Goal: Transaction & Acquisition: Purchase product/service

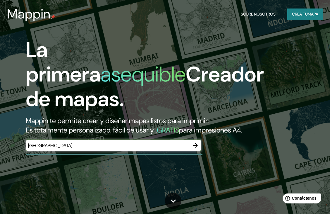
type input "[GEOGRAPHIC_DATA]"
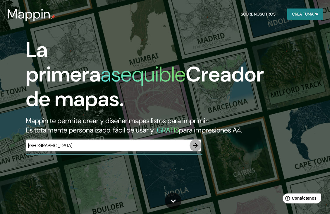
click at [197, 143] on icon "button" at bounding box center [195, 145] width 5 height 5
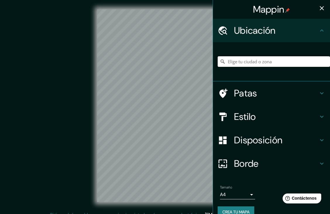
click at [263, 63] on input "Elige tu ciudad o zona" at bounding box center [274, 61] width 112 height 11
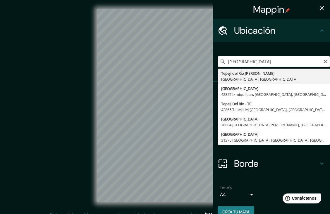
type input "Tepeji del Río de Ocampo, [GEOGRAPHIC_DATA], [GEOGRAPHIC_DATA]"
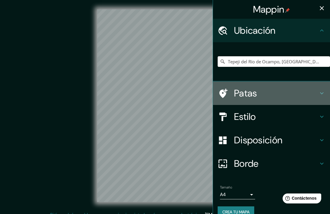
click at [319, 94] on icon at bounding box center [322, 93] width 7 height 7
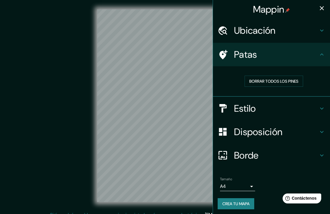
click at [223, 54] on icon at bounding box center [223, 54] width 10 height 10
click at [319, 55] on icon at bounding box center [322, 54] width 7 height 7
click at [319, 29] on icon at bounding box center [322, 30] width 7 height 7
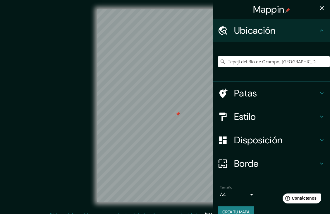
click at [319, 117] on icon at bounding box center [322, 116] width 7 height 7
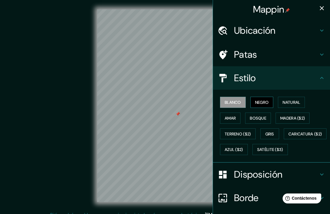
click at [260, 100] on font "Negro" at bounding box center [262, 102] width 14 height 5
click at [284, 102] on font "Natural" at bounding box center [292, 102] width 18 height 5
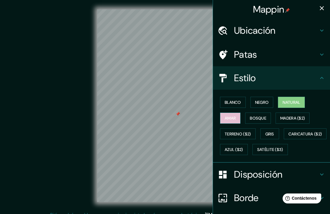
click at [227, 117] on font "Amar" at bounding box center [230, 117] width 11 height 5
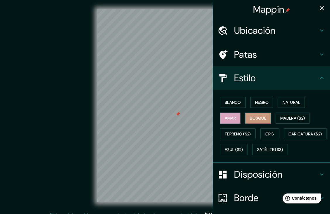
click at [256, 118] on font "Bosque" at bounding box center [258, 117] width 16 height 5
click at [267, 132] on font "Gris" at bounding box center [270, 133] width 9 height 5
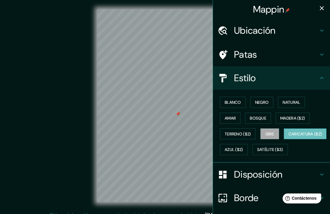
click at [289, 136] on font "Caricatura ($2)" at bounding box center [306, 133] width 34 height 5
click at [241, 134] on font "Terreno ($2)" at bounding box center [238, 133] width 26 height 5
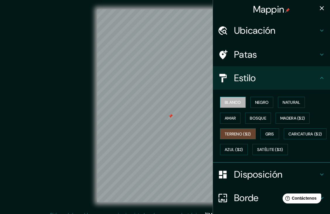
click at [232, 100] on font "Blanco" at bounding box center [233, 102] width 16 height 5
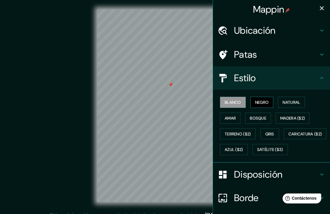
click at [262, 101] on font "Negro" at bounding box center [262, 102] width 14 height 5
click at [284, 103] on font "Natural" at bounding box center [292, 102] width 18 height 5
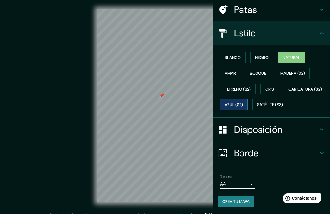
scroll to position [59, 0]
click at [320, 130] on icon at bounding box center [322, 130] width 4 height 2
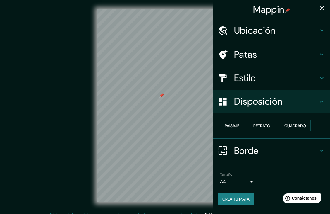
scroll to position [0, 0]
click at [262, 123] on font "Retrato" at bounding box center [262, 125] width 17 height 5
click at [228, 126] on font "Paisaje" at bounding box center [232, 125] width 15 height 5
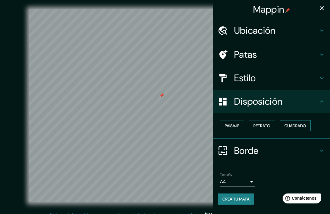
click at [292, 125] on font "Cuadrado" at bounding box center [296, 125] width 22 height 5
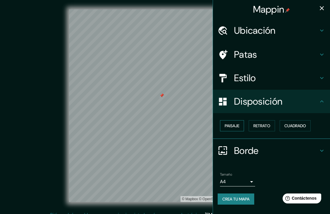
click at [231, 127] on font "Paisaje" at bounding box center [232, 125] width 15 height 5
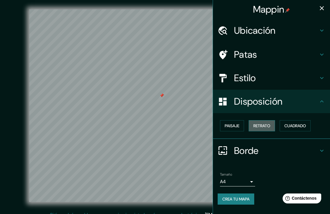
click at [267, 124] on font "Retrato" at bounding box center [262, 125] width 17 height 5
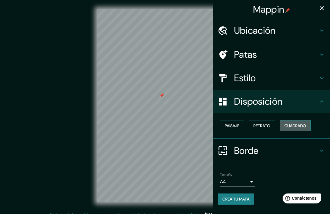
click at [296, 123] on font "Cuadrado" at bounding box center [296, 125] width 22 height 5
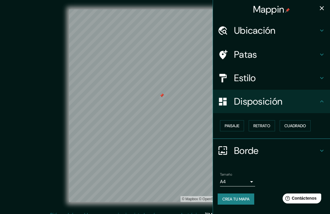
scroll to position [7, 0]
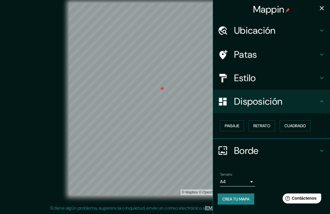
click at [321, 151] on icon at bounding box center [322, 150] width 7 height 7
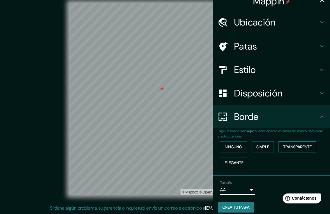
scroll to position [13, 0]
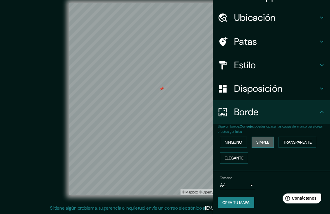
click at [266, 141] on font "Simple" at bounding box center [263, 141] width 13 height 5
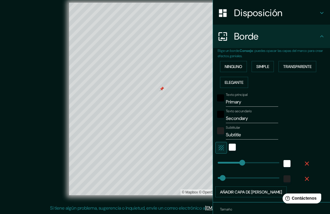
scroll to position [91, 0]
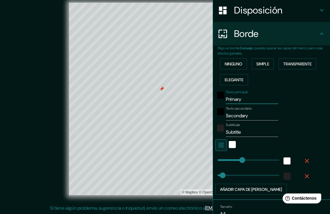
click at [248, 98] on input "Primary" at bounding box center [252, 99] width 52 height 9
type input "Primar"
type input "263"
type input "53"
type input "Prima"
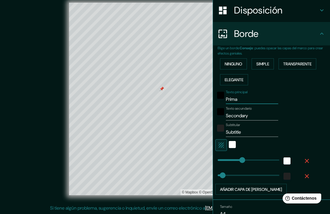
type input "263"
type input "53"
type input "Prim"
type input "263"
type input "53"
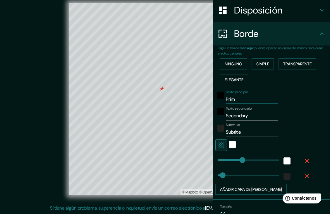
type input "Pri"
type input "263"
type input "53"
type input "Pr"
type input "263"
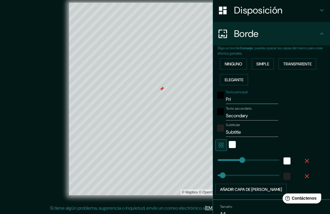
type input "53"
type input "P"
type input "263"
type input "53"
type input "263"
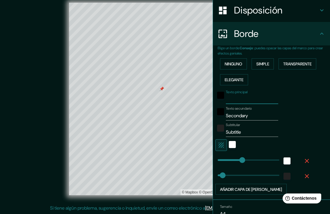
type input "53"
type input "T"
type input "263"
type input "53"
type input "TE"
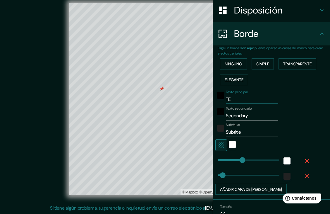
type input "263"
type input "53"
type input "[PERSON_NAME]"
type input "263"
type input "53"
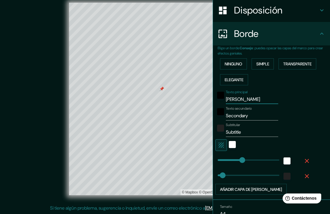
type input "TEPEJ"
type input "263"
type input "53"
type input "TEPEJI"
type input "263"
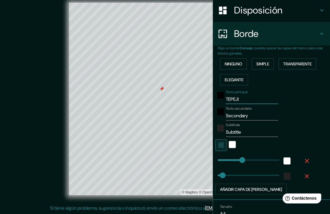
type input "53"
type input "TEPEJI"
type input "263"
type input "53"
type input "TEPEJI D"
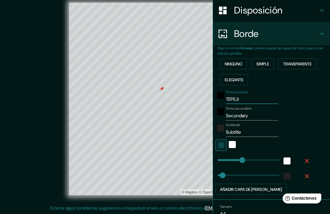
type input "263"
type input "53"
type input "TEPEJI DE"
type input "263"
type input "53"
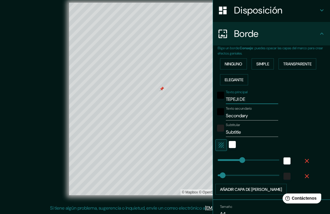
type input "TEPEJI DEL"
type input "263"
type input "53"
type input "TEPEJI DEL"
type input "263"
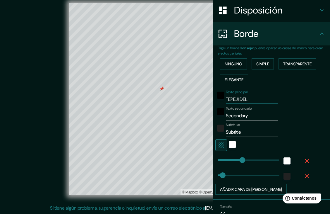
type input "53"
type input "[GEOGRAPHIC_DATA]"
type input "263"
type input "53"
type input "[GEOGRAPHIC_DATA]"
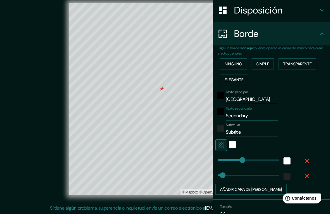
click at [250, 115] on input "Secondary" at bounding box center [252, 115] width 52 height 9
type input "Secondar"
type input "263"
type input "53"
type input "Seconda"
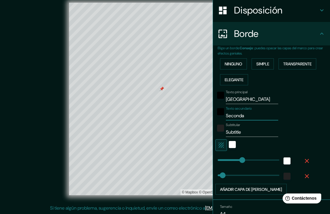
type input "263"
type input "53"
type input "Second"
type input "263"
type input "53"
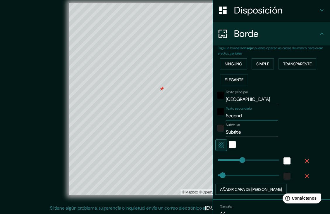
type input "Secon"
type input "263"
type input "53"
type input "Seco"
type input "263"
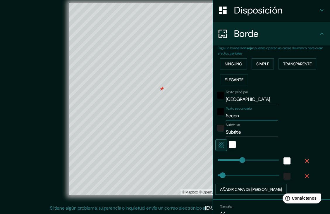
type input "53"
type input "Se"
type input "263"
type input "53"
type input "S"
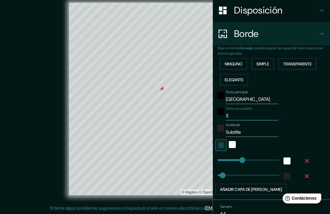
type input "263"
type input "53"
type input "263"
type input "53"
type input "T"
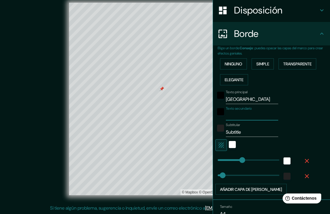
type input "263"
type input "53"
type input "TL"
type input "263"
type input "53"
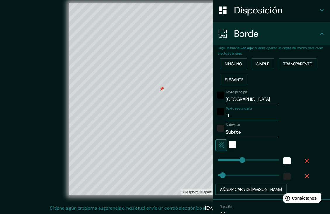
type input "TLA"
type input "263"
type input "53"
type input "TLAX"
type input "263"
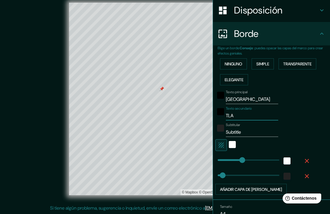
type input "53"
type input "TLAXI"
type input "263"
type input "53"
type input "TLAXIC"
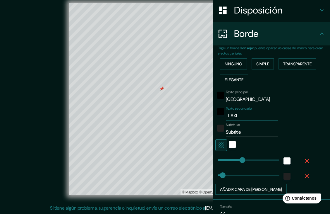
type input "263"
type input "53"
type input "TLAXICA"
type input "263"
type input "53"
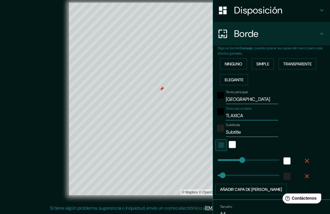
type input "TLAXICAL"
type input "263"
type input "53"
type input "TLAXICALP"
type input "263"
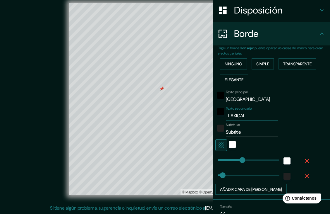
type input "53"
type input "TLAXICALPA"
type input "263"
type input "53"
type input "TLAXICALPAN"
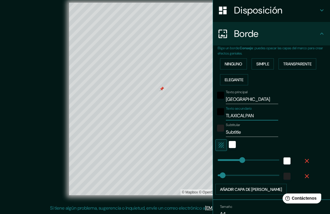
type input "263"
type input "53"
type input "TLAXICALPAN"
click at [243, 132] on input "Subtitle" at bounding box center [252, 131] width 52 height 9
type input "Subtitl"
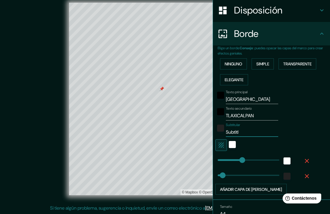
type input "263"
type input "53"
type input "Subtit"
type input "263"
type input "53"
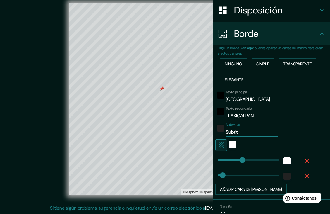
type input "Subti"
type input "263"
type input "53"
type input "Subt"
type input "263"
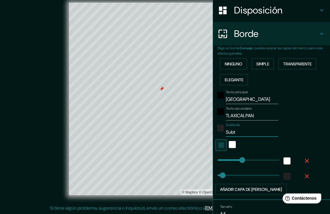
type input "53"
type input "Su"
type input "263"
type input "53"
type input "S"
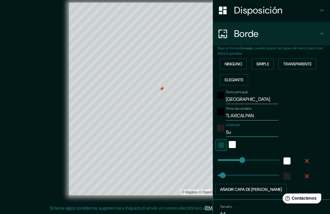
type input "263"
type input "53"
type input "263"
type input "53"
type input "H"
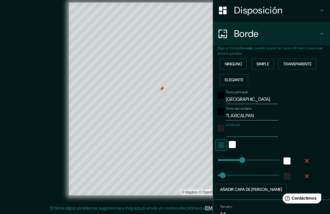
type input "263"
type input "53"
type input "HI"
type input "263"
type input "53"
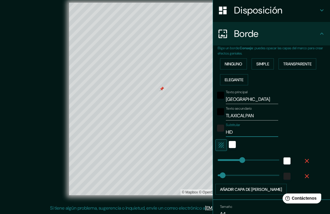
type input "HIDA"
type input "263"
type input "53"
type input "HIDAL"
type input "263"
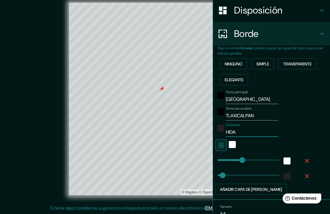
type input "53"
type input "HIDALG"
type input "263"
type input "53"
type input "[PERSON_NAME]"
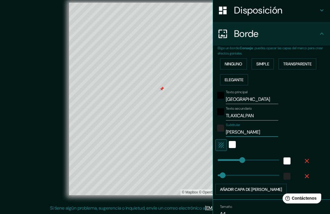
type input "263"
type input "53"
type input "263"
type input "[PERSON_NAME]"
click at [229, 146] on div "blanco" at bounding box center [232, 144] width 7 height 7
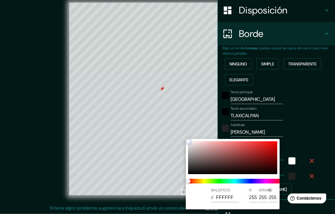
type input "263"
type input "53"
type input "382323"
type input "56"
type input "35"
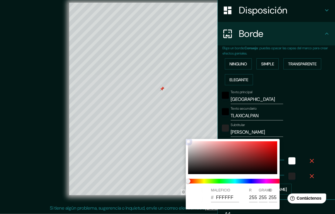
type input "35"
type input "263"
type input "53"
type input "3C2424"
type input "60"
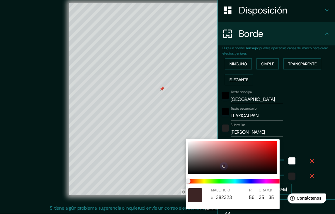
type input "36"
type input "263"
type input "53"
type input "263"
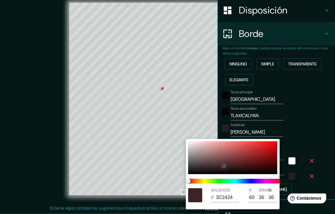
type input "53"
type input "483030"
type input "72"
type input "48"
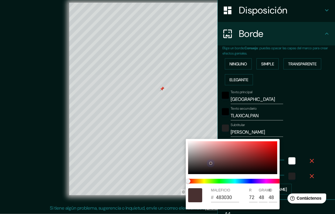
type input "263"
type input "53"
type input "533E3E"
type input "83"
type input "62"
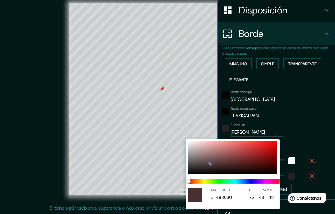
type input "62"
type input "263"
type input "53"
type input "634E4E"
type input "99"
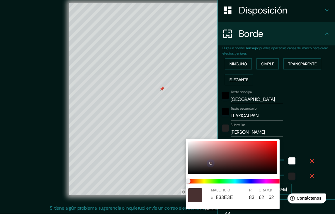
type input "78"
type input "263"
type input "53"
type input "7D6464"
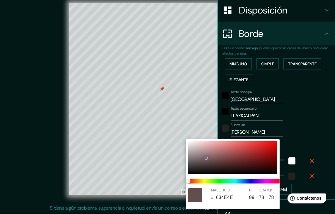
type input "125"
type input "100"
type input "263"
type input "53"
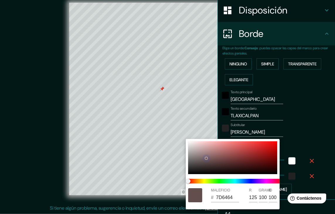
type input "A68A8A"
type input "166"
type input "138"
drag, startPoint x: 203, startPoint y: 155, endPoint x: 239, endPoint y: 146, distance: 37.0
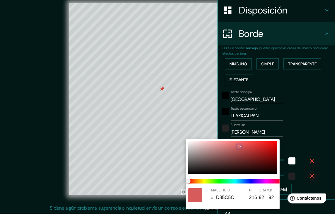
click at [239, 146] on div at bounding box center [232, 157] width 89 height 33
click at [239, 181] on span at bounding box center [235, 181] width 94 height 5
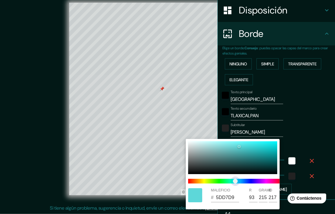
click at [235, 182] on span "control deslizante de color" at bounding box center [235, 181] width 5 height 5
drag, startPoint x: 239, startPoint y: 145, endPoint x: 227, endPoint y: 148, distance: 12.7
click at [227, 148] on div at bounding box center [227, 147] width 3 height 3
click at [298, 139] on div at bounding box center [167, 107] width 335 height 214
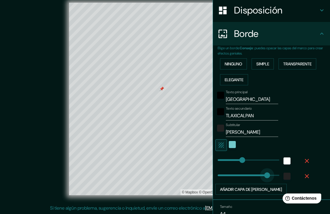
drag, startPoint x: 217, startPoint y: 174, endPoint x: 263, endPoint y: 174, distance: 46.3
drag, startPoint x: 263, startPoint y: 174, endPoint x: 213, endPoint y: 175, distance: 49.8
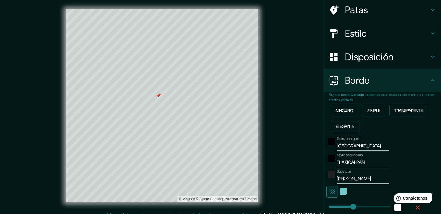
scroll to position [120, 0]
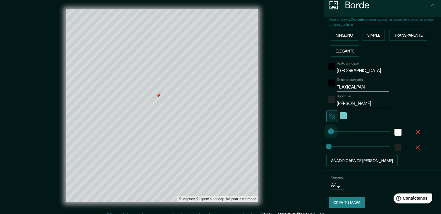
drag, startPoint x: 348, startPoint y: 132, endPoint x: 327, endPoint y: 133, distance: 21.4
drag, startPoint x: 328, startPoint y: 130, endPoint x: 338, endPoint y: 129, distance: 10.3
drag, startPoint x: 338, startPoint y: 129, endPoint x: 332, endPoint y: 129, distance: 6.2
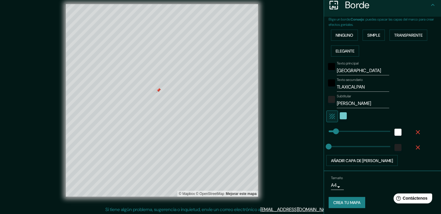
scroll to position [7, 0]
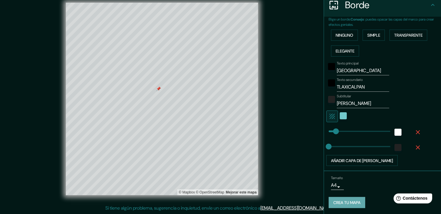
click at [334, 201] on font "Crea tu mapa" at bounding box center [347, 202] width 27 height 5
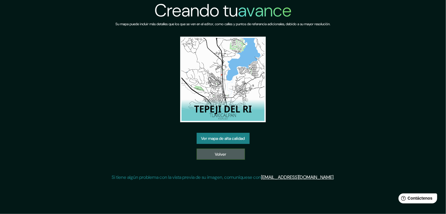
click at [237, 151] on link "Volver" at bounding box center [221, 153] width 48 height 11
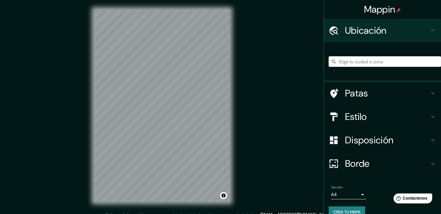
click at [363, 61] on input "Elige tu ciudad o zona" at bounding box center [385, 61] width 112 height 11
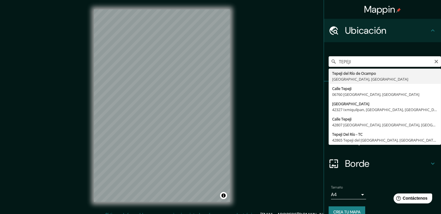
type input "Tepeji del Río de Ocampo, [GEOGRAPHIC_DATA], [GEOGRAPHIC_DATA]"
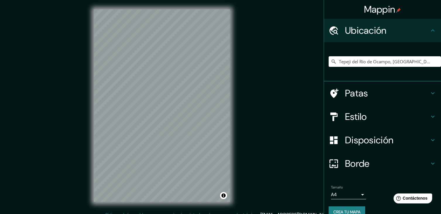
click at [425, 92] on h4 "Patas" at bounding box center [387, 93] width 84 height 12
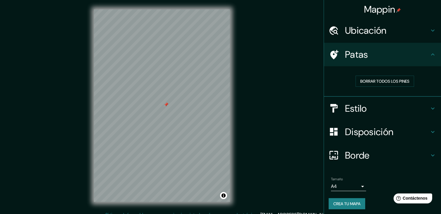
click at [430, 54] on icon at bounding box center [433, 54] width 7 height 7
click at [430, 106] on icon at bounding box center [433, 108] width 7 height 7
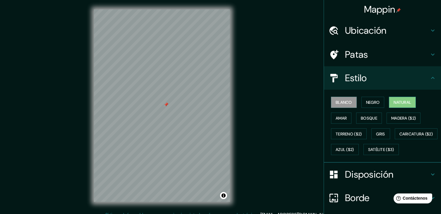
click at [396, 100] on font "Natural" at bounding box center [403, 102] width 18 height 5
click at [430, 79] on icon at bounding box center [433, 77] width 7 height 7
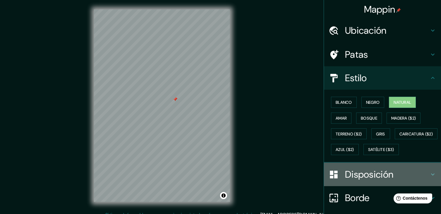
click at [430, 178] on icon at bounding box center [433, 174] width 7 height 7
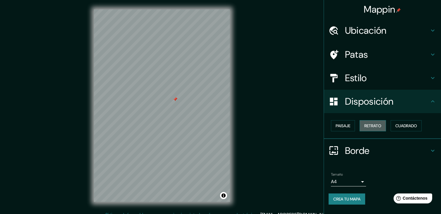
click at [376, 125] on font "Retrato" at bounding box center [373, 125] width 17 height 5
click at [413, 123] on font "Cuadrado" at bounding box center [407, 125] width 22 height 5
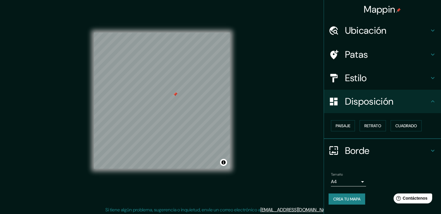
scroll to position [7, 0]
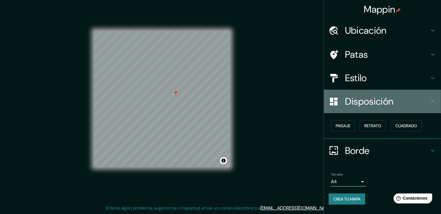
click at [435, 101] on icon at bounding box center [433, 101] width 4 height 2
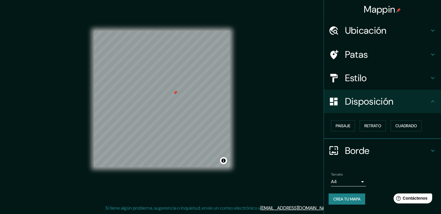
click at [433, 149] on icon at bounding box center [433, 150] width 7 height 7
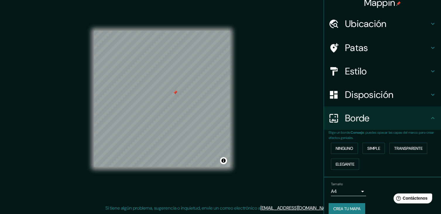
scroll to position [13, 0]
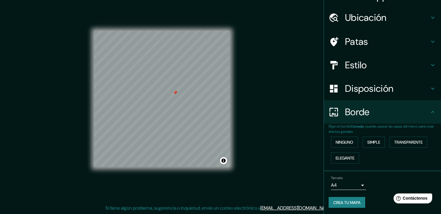
click at [430, 109] on icon at bounding box center [433, 111] width 7 height 7
click at [336, 160] on font "Elegante" at bounding box center [345, 158] width 19 height 8
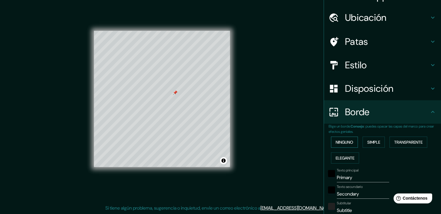
click at [345, 143] on font "Ninguno" at bounding box center [345, 141] width 18 height 5
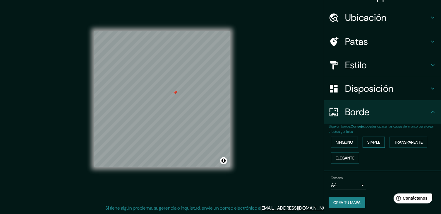
click at [371, 142] on font "Simple" at bounding box center [374, 141] width 13 height 5
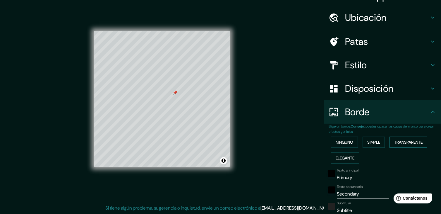
click at [405, 142] on font "Transparente" at bounding box center [409, 141] width 28 height 5
click at [358, 180] on input "Primary" at bounding box center [363, 177] width 52 height 9
type input "Primar"
type input "223"
type input "37"
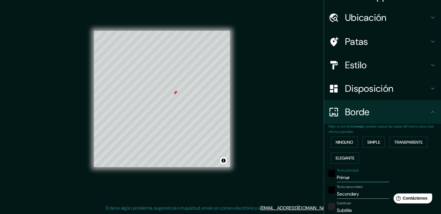
type input "Prima"
type input "223"
type input "37"
type input "Prim"
type input "223"
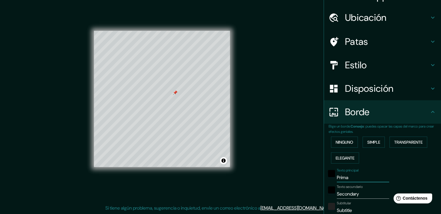
type input "37"
type input "Pri"
type input "223"
type input "37"
type input "Pr"
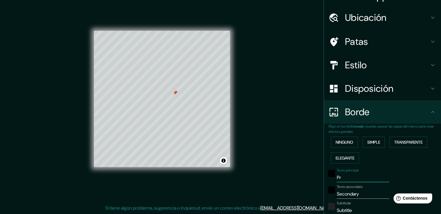
type input "223"
type input "37"
type input "P"
type input "223"
type input "37"
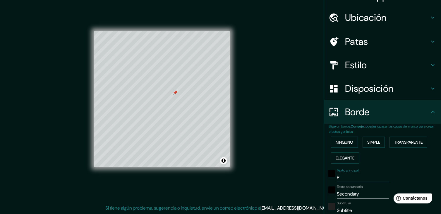
type input "223"
type input "37"
type input "T"
type input "223"
type input "37"
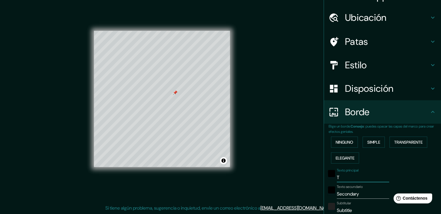
type input "TE"
type input "223"
type input "37"
type input "TEO"
type input "223"
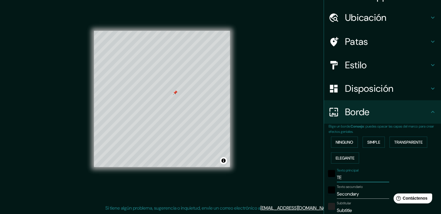
type input "37"
type input "TE"
type input "223"
type input "37"
type input "TEP"
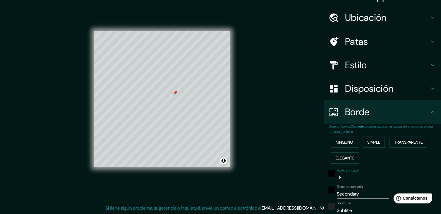
type input "223"
type input "37"
type input "[PERSON_NAME]"
type input "223"
type input "37"
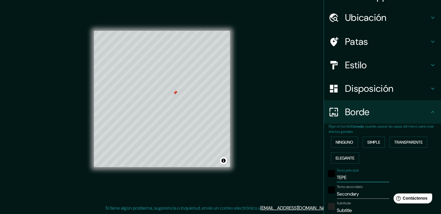
type input "TEPEJ"
type input "223"
type input "37"
type input "TEPEJI"
type input "223"
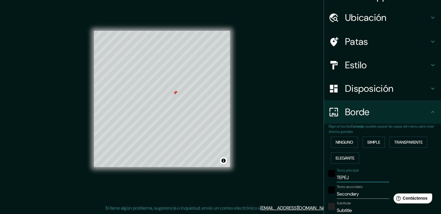
type input "37"
type input "TEPEJI"
type input "223"
type input "37"
type input "TEPEJI D"
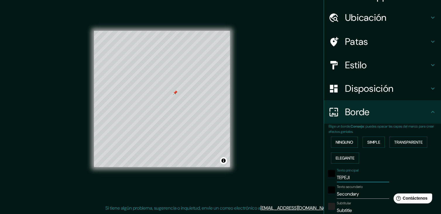
type input "223"
type input "37"
type input "TEPEJI DE"
type input "223"
type input "37"
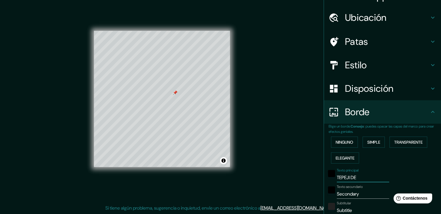
type input "TEPEJI DEL"
type input "223"
type input "37"
type input "TEPEJI DEL"
type input "223"
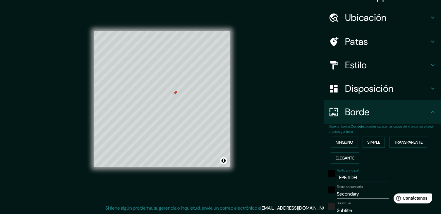
type input "37"
type input "TEPEJI DEL R"
type input "223"
type input "37"
type input "[GEOGRAPHIC_DATA]"
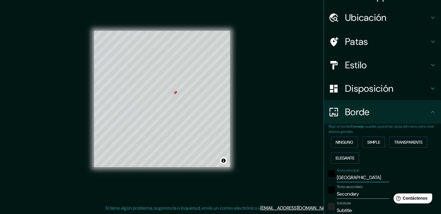
type input "223"
type input "37"
type input "TEPEJI DEL R"
type input "223"
type input "37"
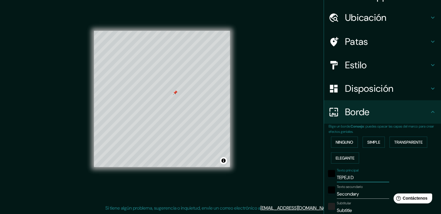
type input "TEPEJI"
type input "223"
type input "37"
type input "TEPEJI"
type input "223"
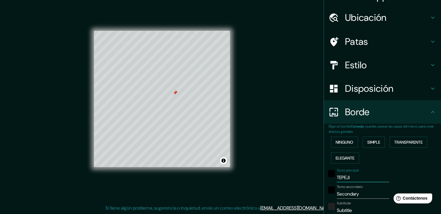
type input "37"
type input "TEPEJ"
type input "223"
type input "37"
type input "[PERSON_NAME]"
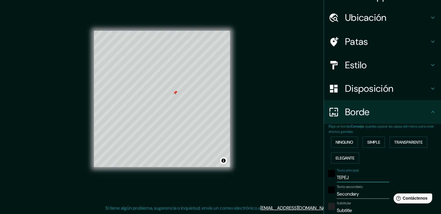
type input "223"
type input "37"
type input "TEP"
type input "223"
type input "37"
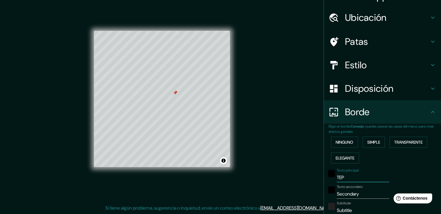
type input "TE"
type input "223"
type input "37"
type input "T"
type input "223"
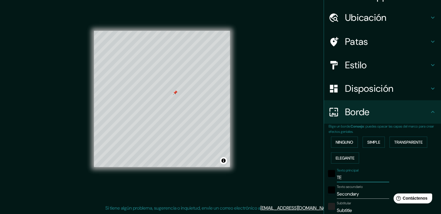
type input "37"
type input "Te"
type input "223"
type input "37"
type input "Tep"
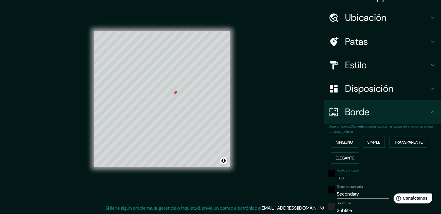
type input "223"
type input "37"
type input "Tepe"
type input "223"
type input "37"
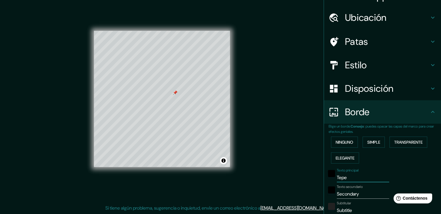
type input "Tepej"
type input "223"
type input "37"
type input "Tepeji"
type input "223"
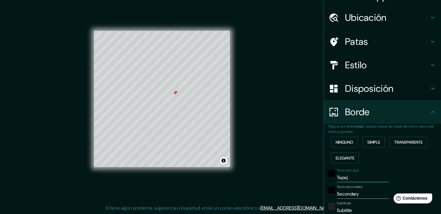
type input "37"
type input "Tepeji"
type input "223"
type input "37"
type input "Tepeji d"
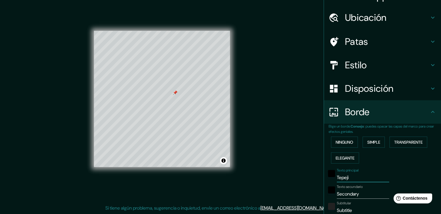
type input "223"
type input "37"
type input "Tepeji de"
type input "223"
type input "37"
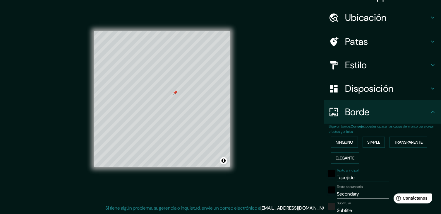
type input "Tepeji del"
type input "223"
type input "37"
type input "Tepeji del"
type input "223"
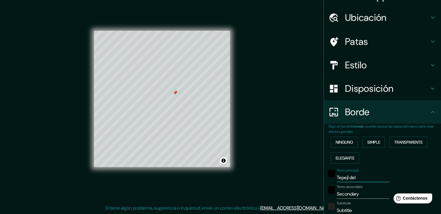
type input "37"
type input "Tepeji del r"
type input "223"
type input "37"
type input "Tepeji del ri"
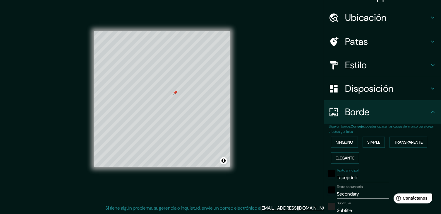
type input "223"
type input "37"
type input "Tepeji del r"
type input "223"
type input "37"
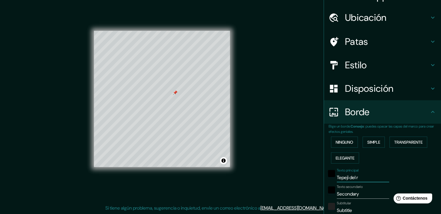
type input "Tepeji del"
type input "223"
type input "37"
type input "Tepeji del"
type input "223"
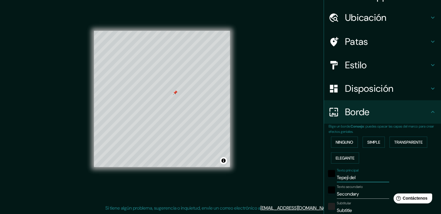
type input "37"
type input "Tepeji de"
type input "223"
type input "37"
type input "Tepeji d"
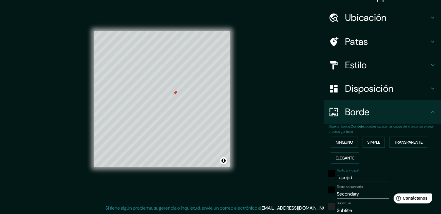
type input "223"
type input "37"
type input "Tepeji"
type input "223"
type input "37"
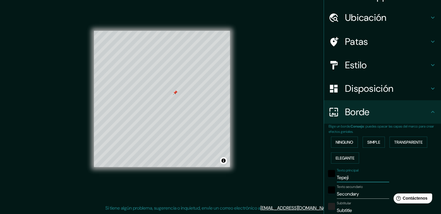
type input "Tepeji"
type input "223"
type input "37"
type input "Tepej"
type input "223"
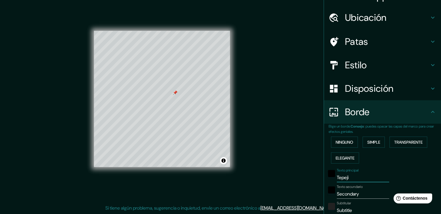
type input "37"
type input "Tepe"
type input "223"
type input "37"
type input "Tep"
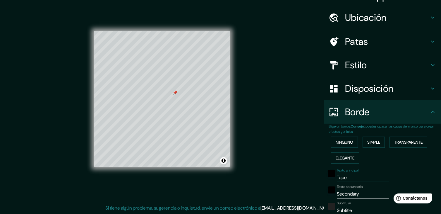
type input "223"
type input "37"
type input "Te"
type input "223"
type input "37"
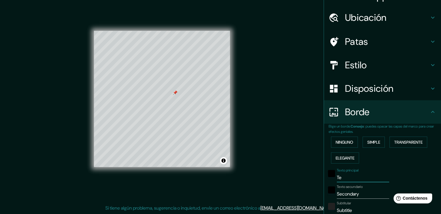
type input "T"
type input "223"
type input "37"
type input "Te"
type input "223"
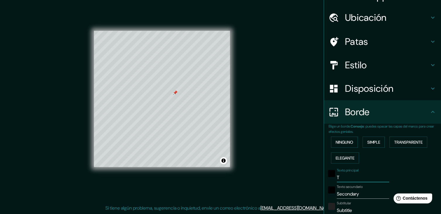
type input "37"
type input "Tep"
type input "223"
type input "37"
type input "Tepe"
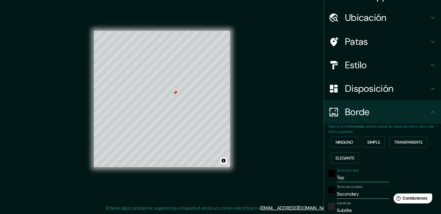
type input "223"
type input "37"
type input "Tepej"
type input "223"
type input "37"
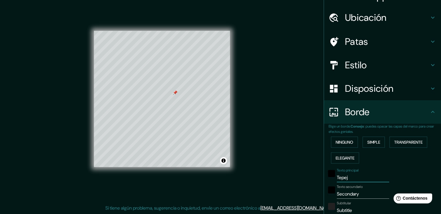
type input "Tepeji"
type input "223"
type input "37"
type input "Tepeji"
click at [363, 194] on input "Secondary" at bounding box center [363, 193] width 52 height 9
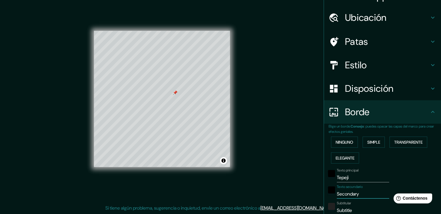
type input "Secondar"
type input "223"
type input "37"
type input "S"
type input "223"
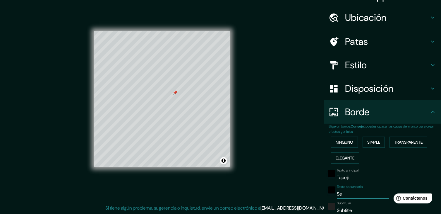
type input "37"
type input "223"
type input "37"
type input "d"
type input "223"
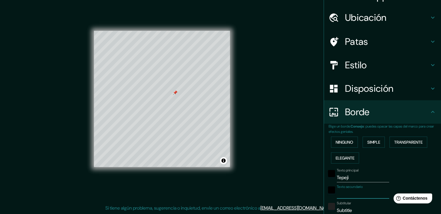
type input "37"
type input "de"
type input "223"
type input "37"
type input "del"
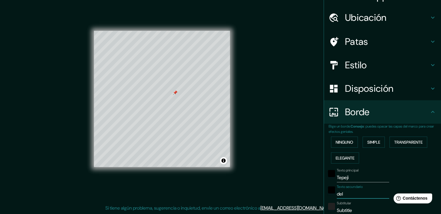
type input "223"
type input "37"
type input "del"
type input "223"
type input "37"
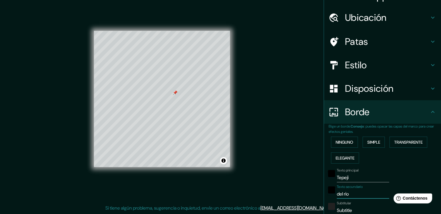
click at [357, 209] on input "Subtitle" at bounding box center [363, 210] width 52 height 9
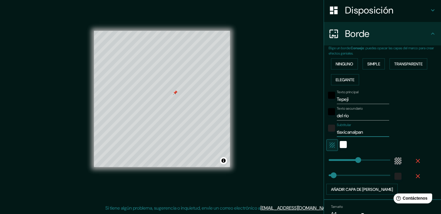
scroll to position [120, 0]
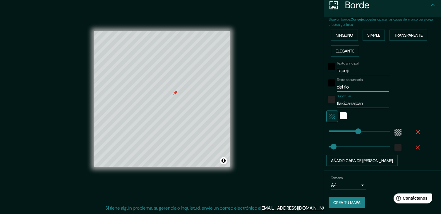
click at [349, 202] on font "Crea tu mapa" at bounding box center [347, 202] width 27 height 5
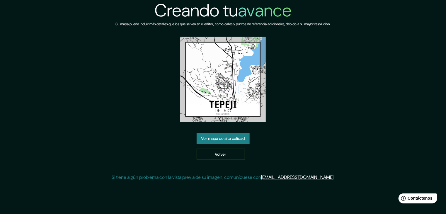
click at [217, 137] on font "Ver mapa de alta calidad" at bounding box center [223, 138] width 44 height 5
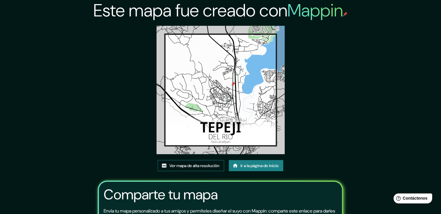
click at [201, 167] on font "Ver mapa de alta resolución" at bounding box center [195, 165] width 50 height 5
